Goal: Task Accomplishment & Management: Use online tool/utility

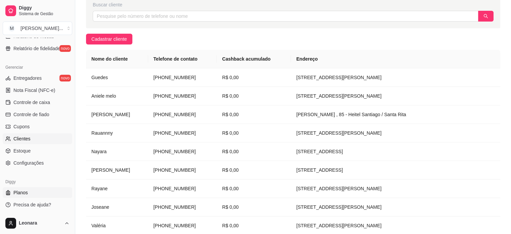
scroll to position [134, 0]
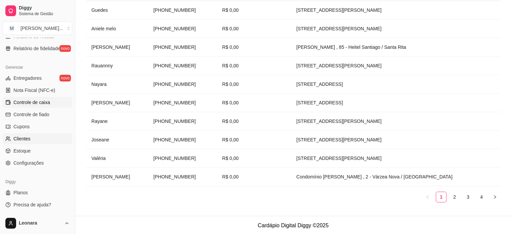
click at [36, 101] on span "Controle de caixa" at bounding box center [31, 102] width 37 height 7
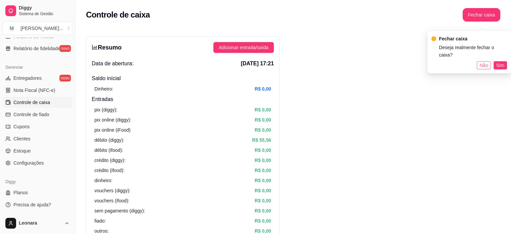
click at [487, 62] on span "Não" at bounding box center [484, 65] width 9 height 7
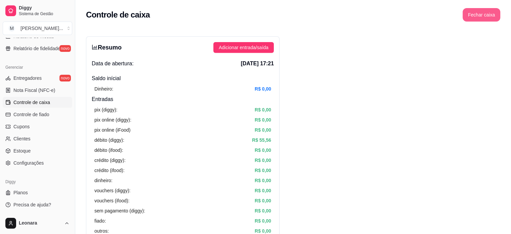
click at [473, 11] on button "Fechar caixa" at bounding box center [482, 14] width 38 height 13
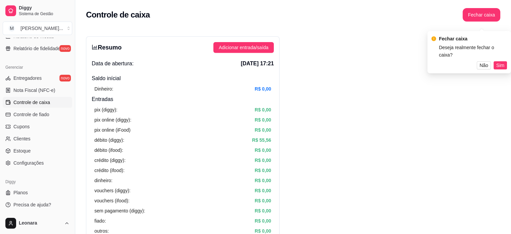
click at [499, 61] on div "Não Sim" at bounding box center [470, 65] width 76 height 8
click at [499, 62] on span "Sim" at bounding box center [501, 65] width 8 height 7
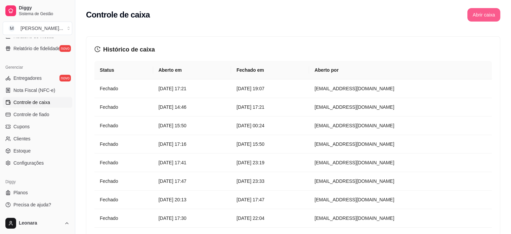
click at [485, 16] on button "Abrir caixa" at bounding box center [484, 14] width 33 height 13
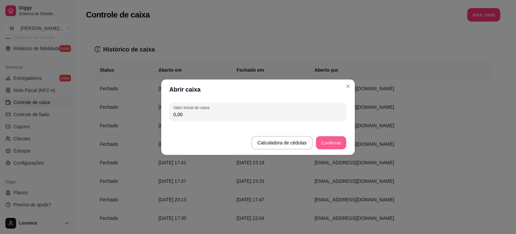
click at [332, 140] on button "Confirmar" at bounding box center [331, 142] width 31 height 13
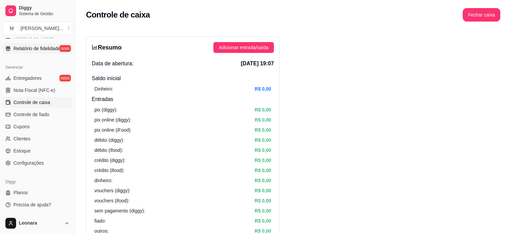
click at [50, 48] on span "Relatório de fidelidade" at bounding box center [36, 48] width 47 height 7
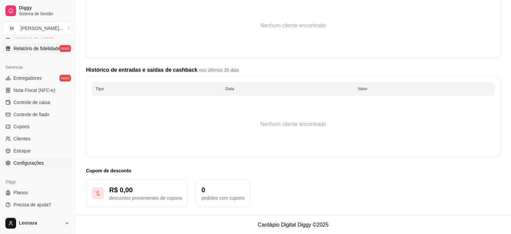
scroll to position [48, 0]
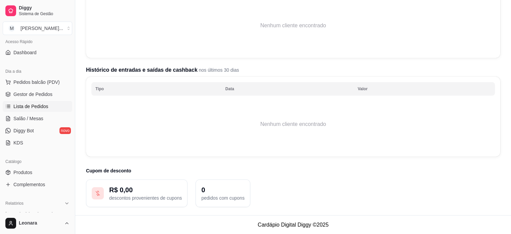
click at [30, 106] on span "Lista de Pedidos" at bounding box center [30, 106] width 35 height 7
